Goal: Find specific page/section: Find specific page/section

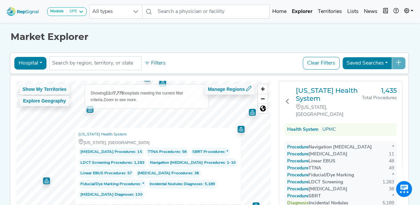
scroll to position [9, 0]
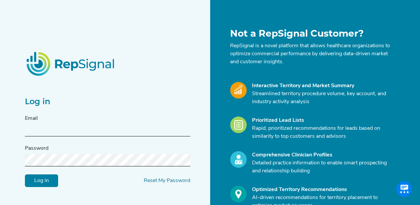
click at [65, 139] on form "Email Password Log in Reset My Password" at bounding box center [107, 150] width 165 height 72
click at [68, 136] on input "text" at bounding box center [107, 130] width 165 height 12
type input "brian.aldrich@medtronic.com"
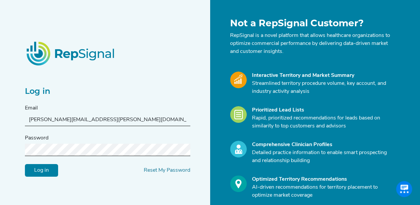
scroll to position [11, 0]
click at [162, 167] on link "Reset My Password" at bounding box center [167, 169] width 47 height 5
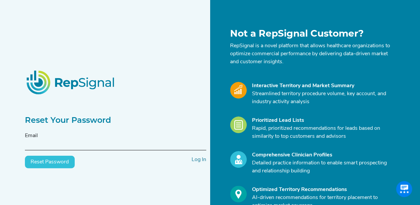
click at [135, 143] on input "text" at bounding box center [115, 144] width 181 height 12
type input "[PERSON_NAME][EMAIL_ADDRESS][PERSON_NAME][DOMAIN_NAME]"
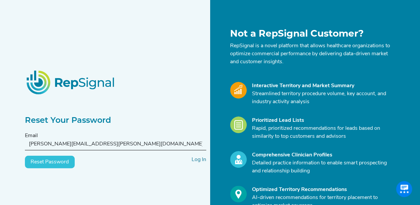
click at [51, 158] on button "Reset Password" at bounding box center [50, 161] width 50 height 13
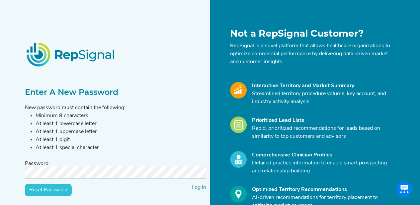
click at [49, 191] on input "Reset Password" at bounding box center [48, 189] width 47 height 13
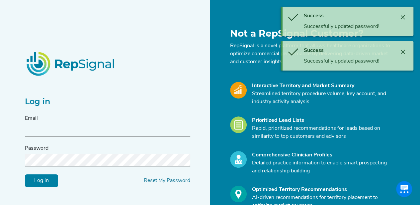
click at [70, 133] on input "text" at bounding box center [107, 130] width 165 height 12
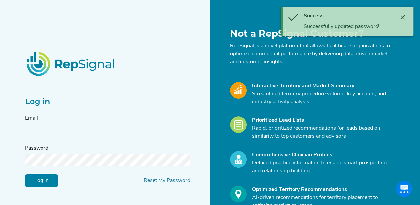
type input "[PERSON_NAME][EMAIL_ADDRESS][PERSON_NAME][DOMAIN_NAME]"
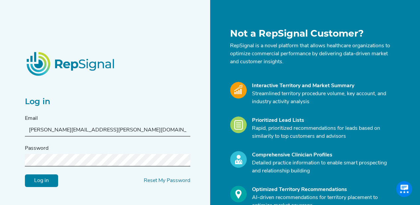
click at [25, 174] on input "Log in" at bounding box center [41, 180] width 33 height 13
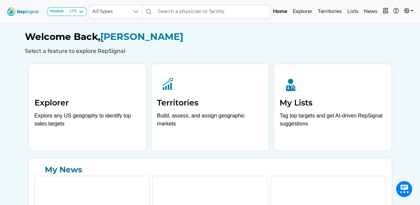
click at [76, 111] on div "Explorer Explore any US geography to identify top sales targets" at bounding box center [87, 100] width 117 height 72
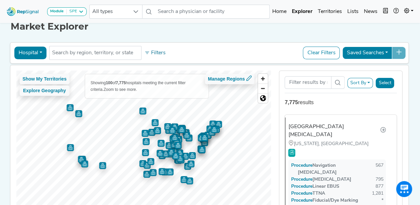
scroll to position [10, 0]
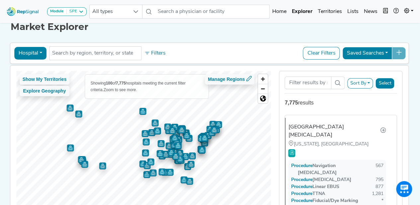
click at [129, 55] on input "text" at bounding box center [95, 53] width 86 height 8
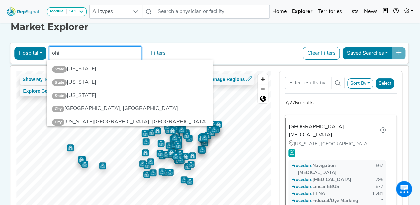
type input "[US_STATE]"
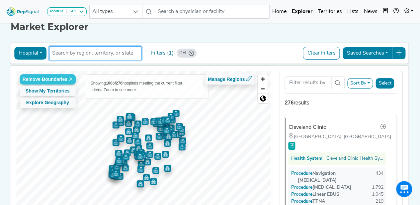
click at [267, 77] on span "Zoom in" at bounding box center [263, 79] width 10 height 10
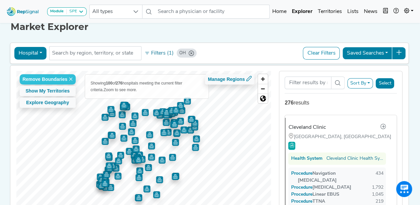
click at [267, 77] on span "Zoom in" at bounding box center [263, 79] width 10 height 10
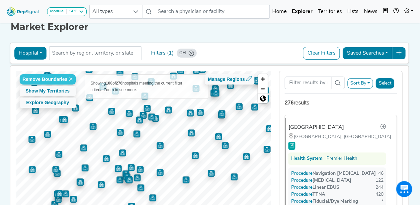
click at [157, 146] on img "Map marker" at bounding box center [159, 145] width 7 height 7
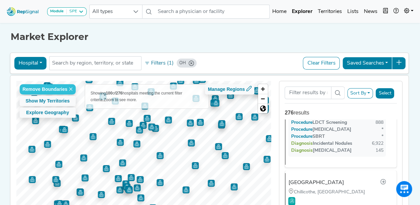
scroll to position [4182, 0]
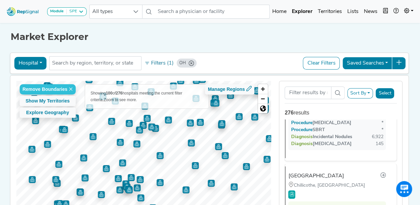
drag, startPoint x: 278, startPoint y: 73, endPoint x: 279, endPoint y: 58, distance: 15.3
click at [279, 58] on div "Hospital Physician Hospital ASC Office Health System [GEOGRAPHIC_DATA] No resul…" at bounding box center [209, 145] width 399 height 189
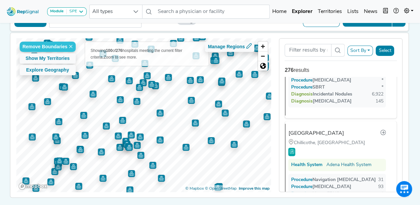
scroll to position [42, 0]
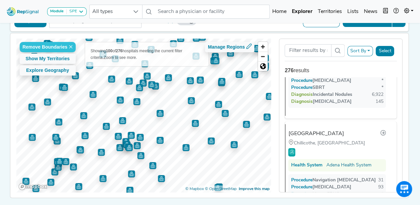
click at [185, 147] on img "Map marker" at bounding box center [185, 147] width 7 height 7
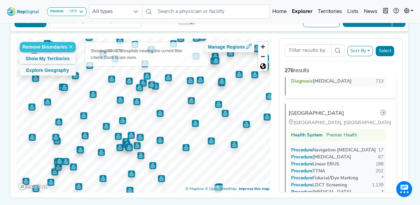
click at [210, 142] on img "Map marker" at bounding box center [211, 140] width 7 height 7
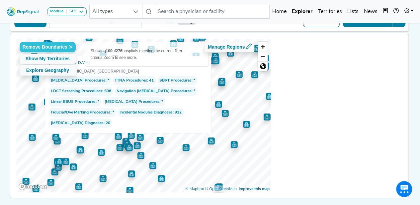
scroll to position [0, 0]
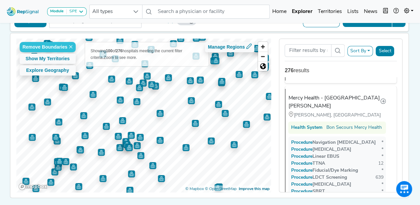
click at [232, 145] on img "Map marker" at bounding box center [234, 144] width 7 height 7
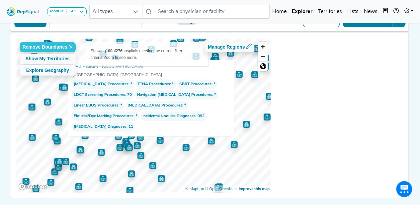
scroll to position [5880, 0]
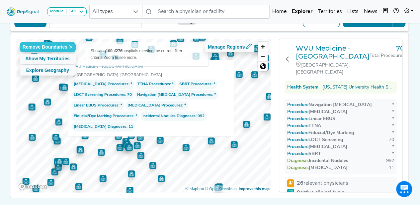
click at [246, 123] on img "Map marker" at bounding box center [246, 124] width 7 height 7
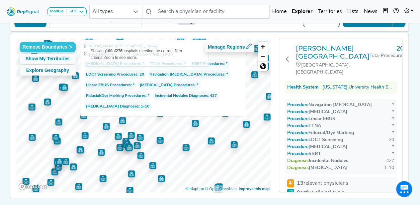
click at [264, 117] on img "Map marker" at bounding box center [266, 116] width 7 height 7
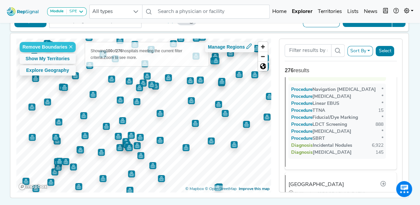
click at [267, 98] on img "Map marker" at bounding box center [269, 96] width 7 height 7
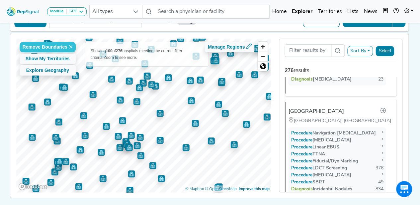
scroll to position [7972, 0]
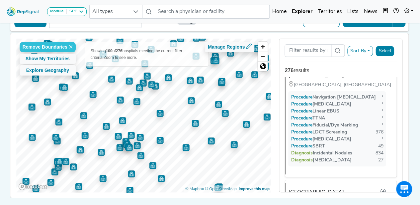
click at [189, 101] on img "Map marker" at bounding box center [191, 100] width 7 height 7
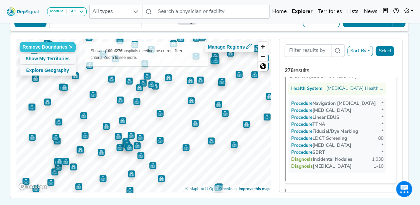
click at [217, 105] on img "Map marker" at bounding box center [218, 104] width 7 height 7
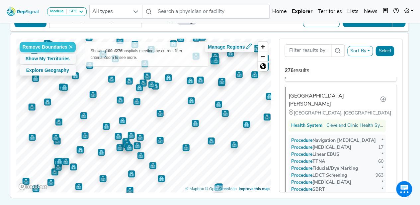
scroll to position [3528, 0]
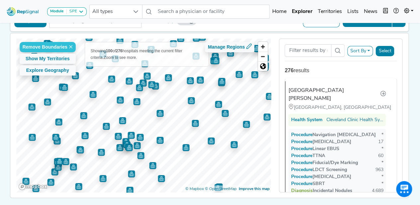
click at [223, 112] on img "Map marker" at bounding box center [225, 113] width 7 height 7
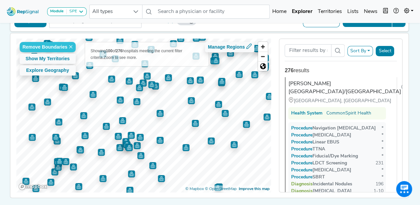
click at [192, 122] on img "Map marker" at bounding box center [195, 123] width 7 height 7
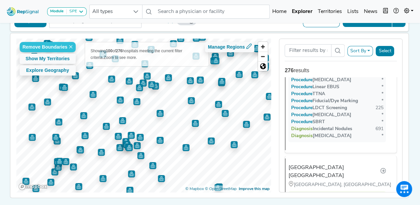
scroll to position [10193, 0]
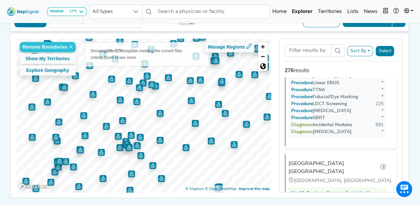
click at [100, 151] on img "Map marker" at bounding box center [101, 152] width 7 height 7
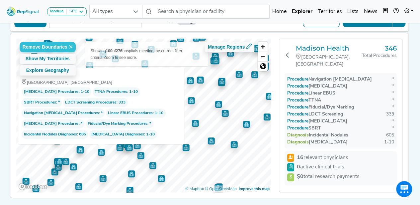
click at [99, 180] on img "Map marker" at bounding box center [102, 178] width 7 height 7
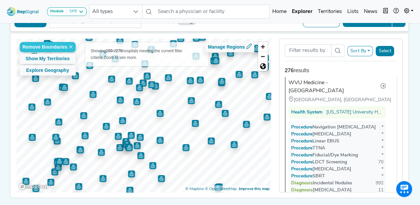
scroll to position [11630, 0]
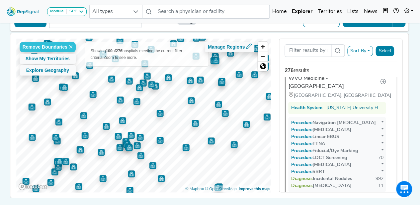
click at [72, 166] on img "Map marker" at bounding box center [73, 166] width 7 height 7
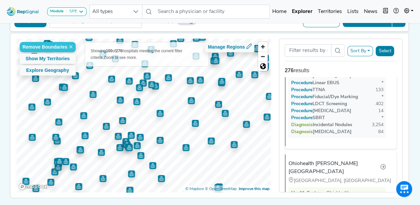
click at [102, 176] on img "Map marker" at bounding box center [102, 178] width 7 height 7
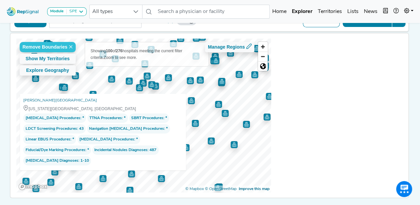
scroll to position [0, 0]
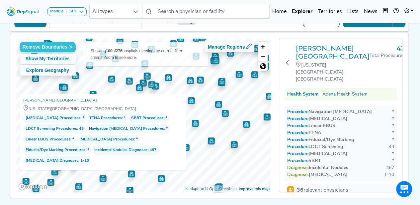
click at [76, 183] on img "Map marker" at bounding box center [78, 186] width 7 height 7
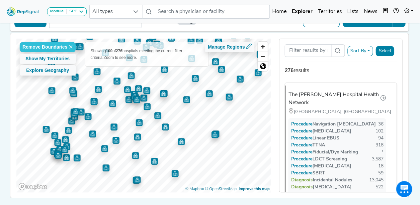
click at [154, 162] on img "Map marker" at bounding box center [154, 160] width 7 height 7
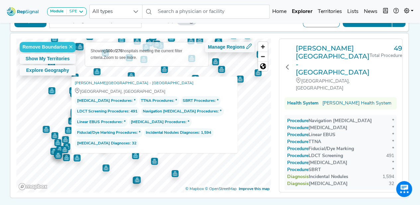
click at [132, 157] on img "Map marker" at bounding box center [135, 155] width 7 height 7
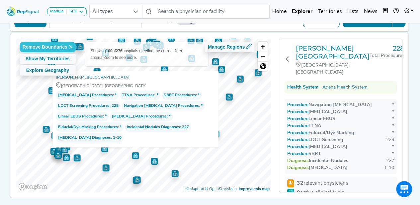
click at [136, 180] on img "Map marker" at bounding box center [137, 179] width 7 height 7
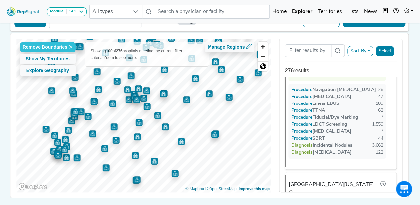
scroll to position [1958, 0]
click at [212, 136] on img "Map marker" at bounding box center [214, 134] width 7 height 7
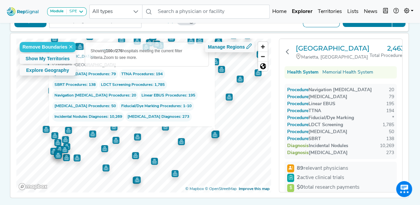
click at [171, 176] on img "Map marker" at bounding box center [174, 173] width 7 height 7
